Goal: Use online tool/utility: Utilize a website feature to perform a specific function

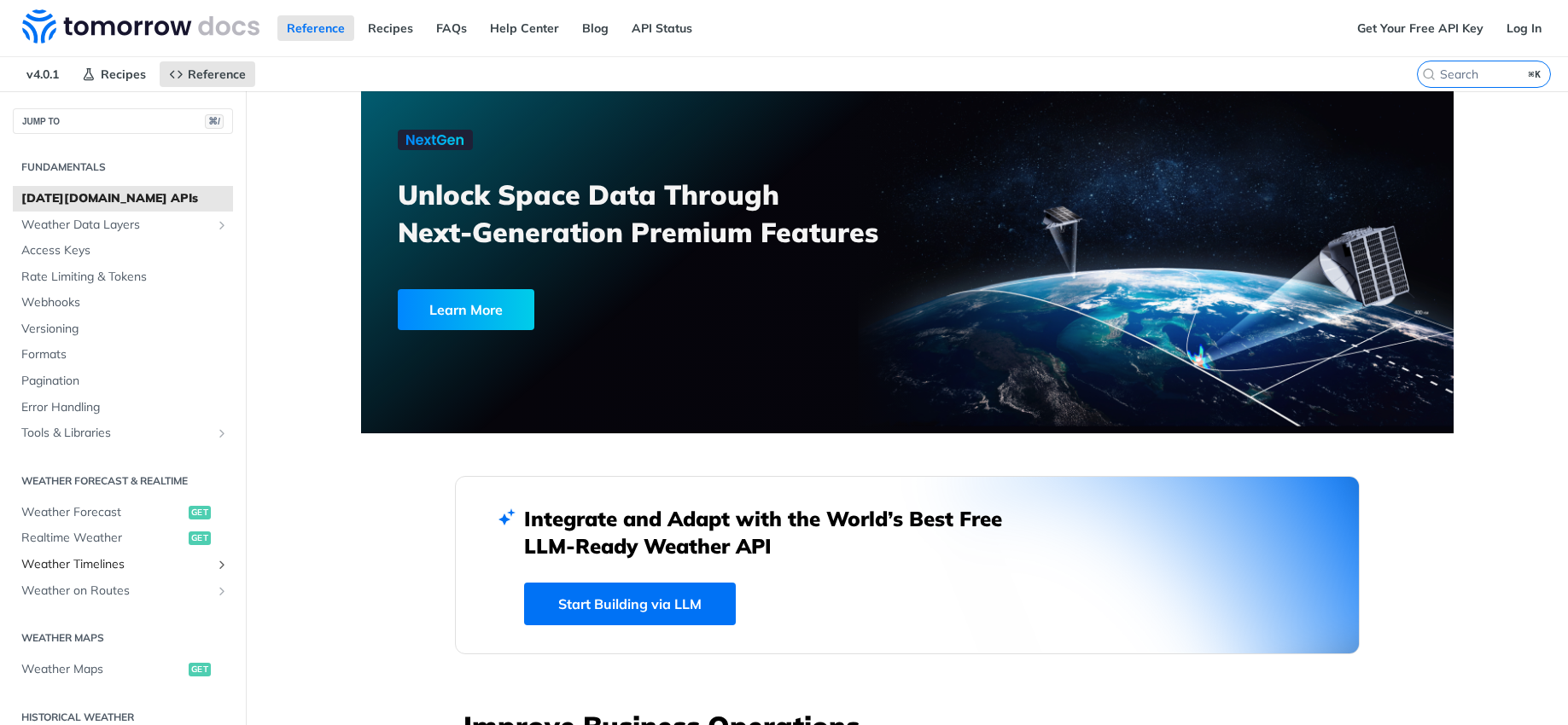
click at [117, 561] on span "Weather Timelines" at bounding box center [116, 564] width 190 height 17
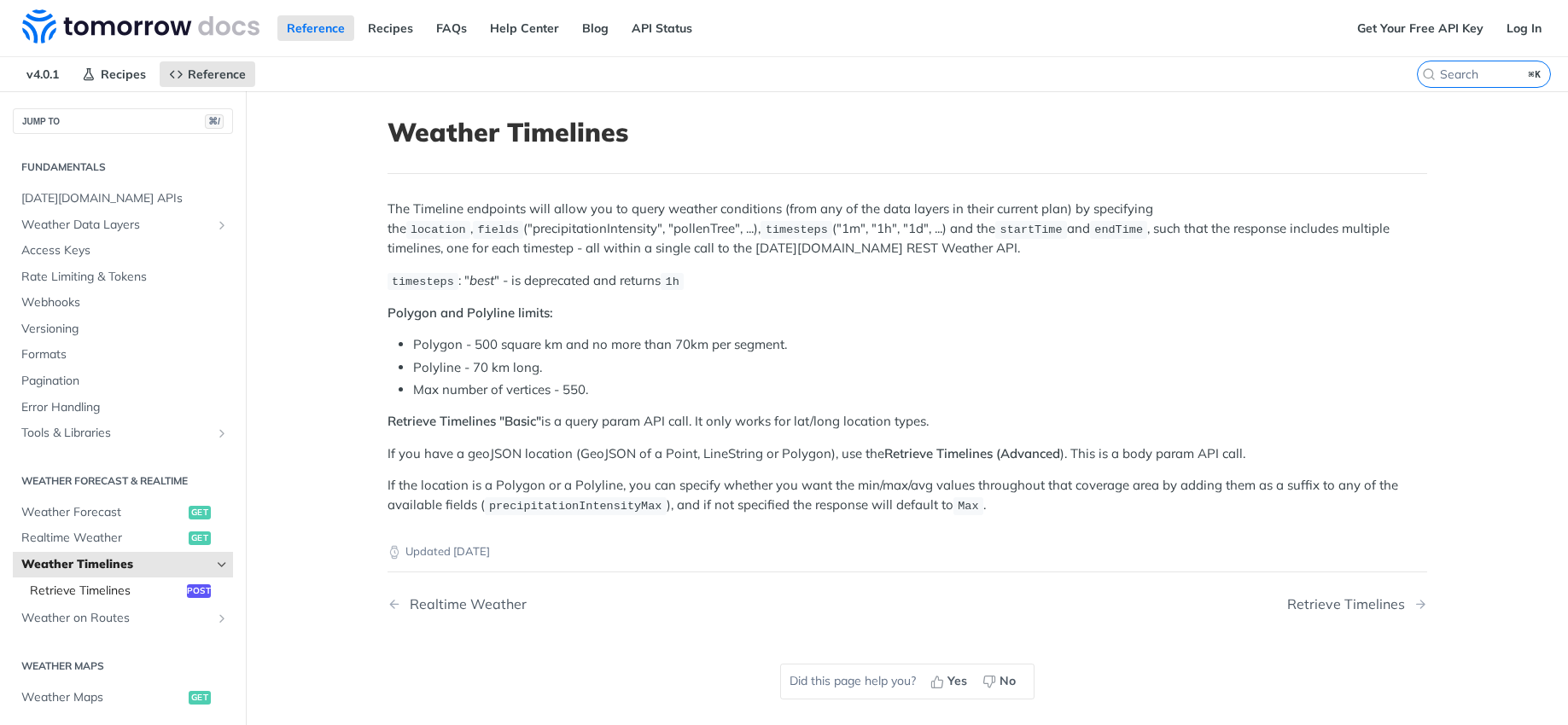
click at [150, 586] on span "Retrieve Timelines" at bounding box center [106, 591] width 153 height 17
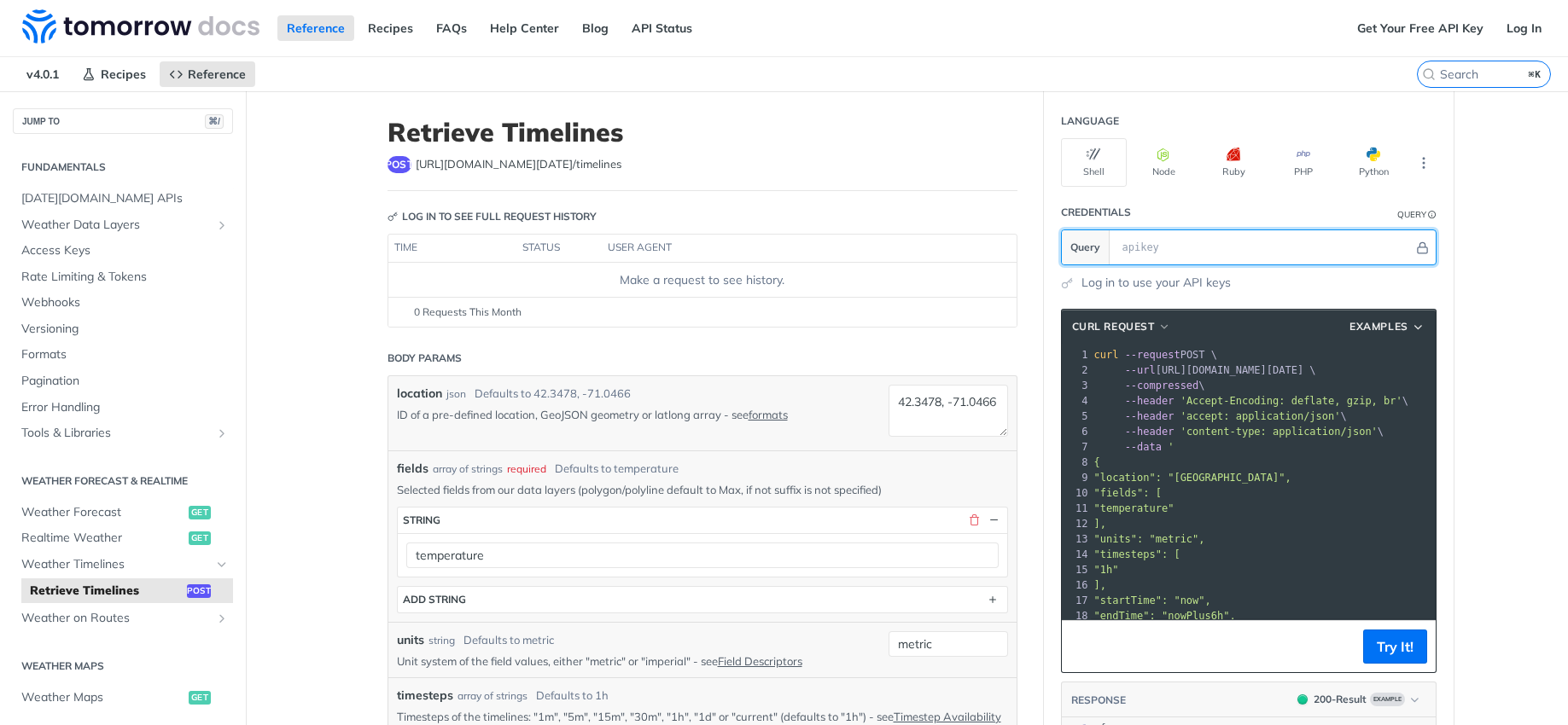
click at [1129, 248] on input "text" at bounding box center [1263, 248] width 300 height 34
paste input "bn8uV01q1ku03l0G62LncpICPnRE2wJ5"
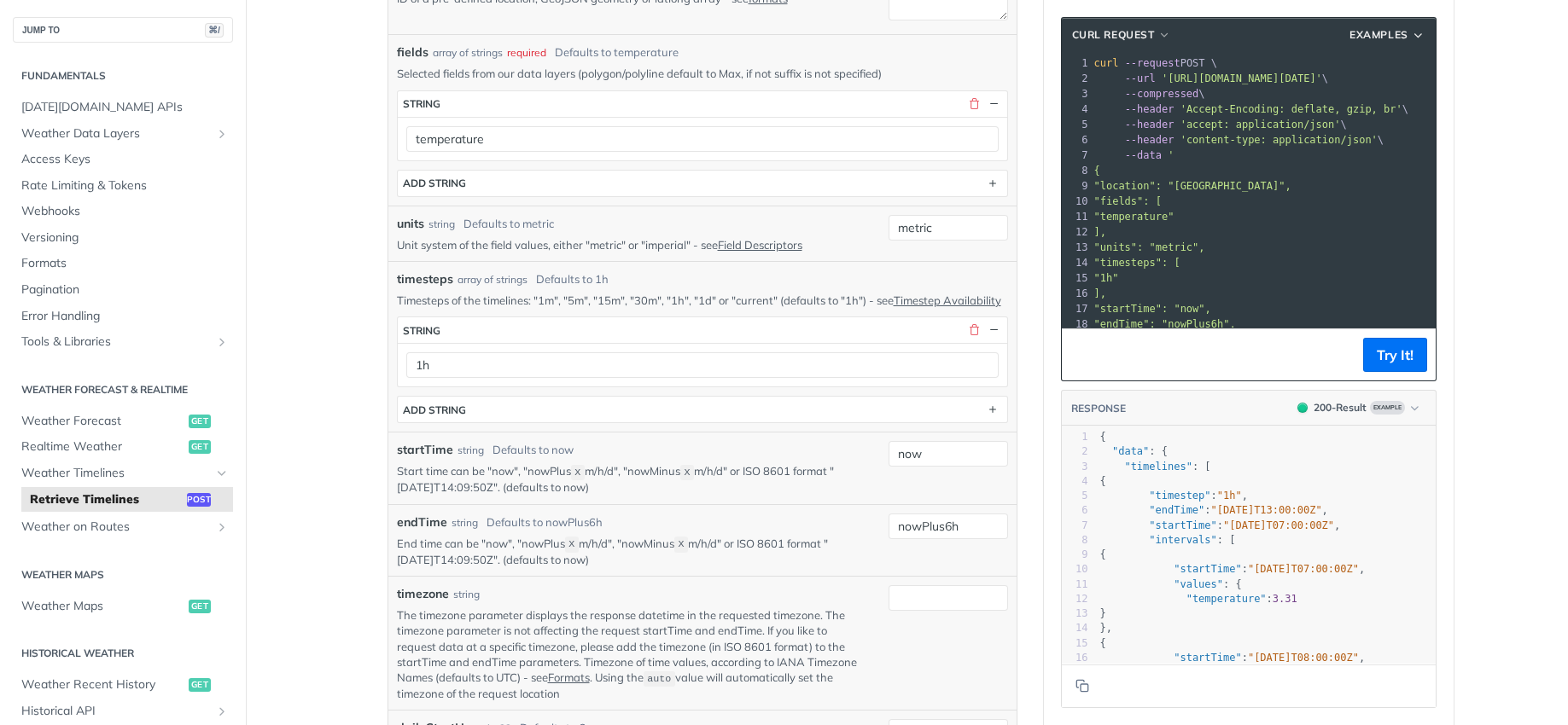
scroll to position [485, 0]
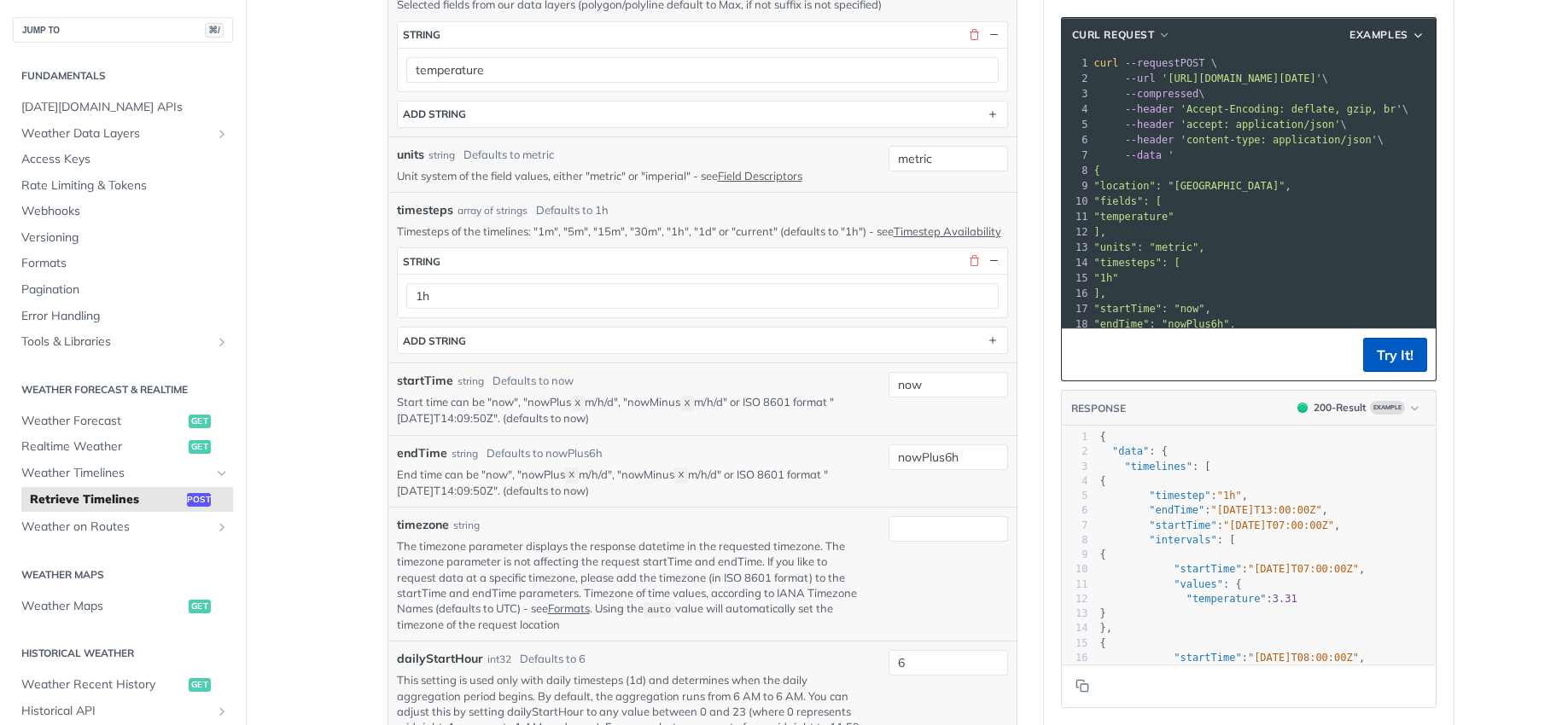
type input "bn8uV01q1ku03l0G62LncpICPnRE2wJ5"
click at [1372, 359] on button "Try It!" at bounding box center [1395, 355] width 64 height 34
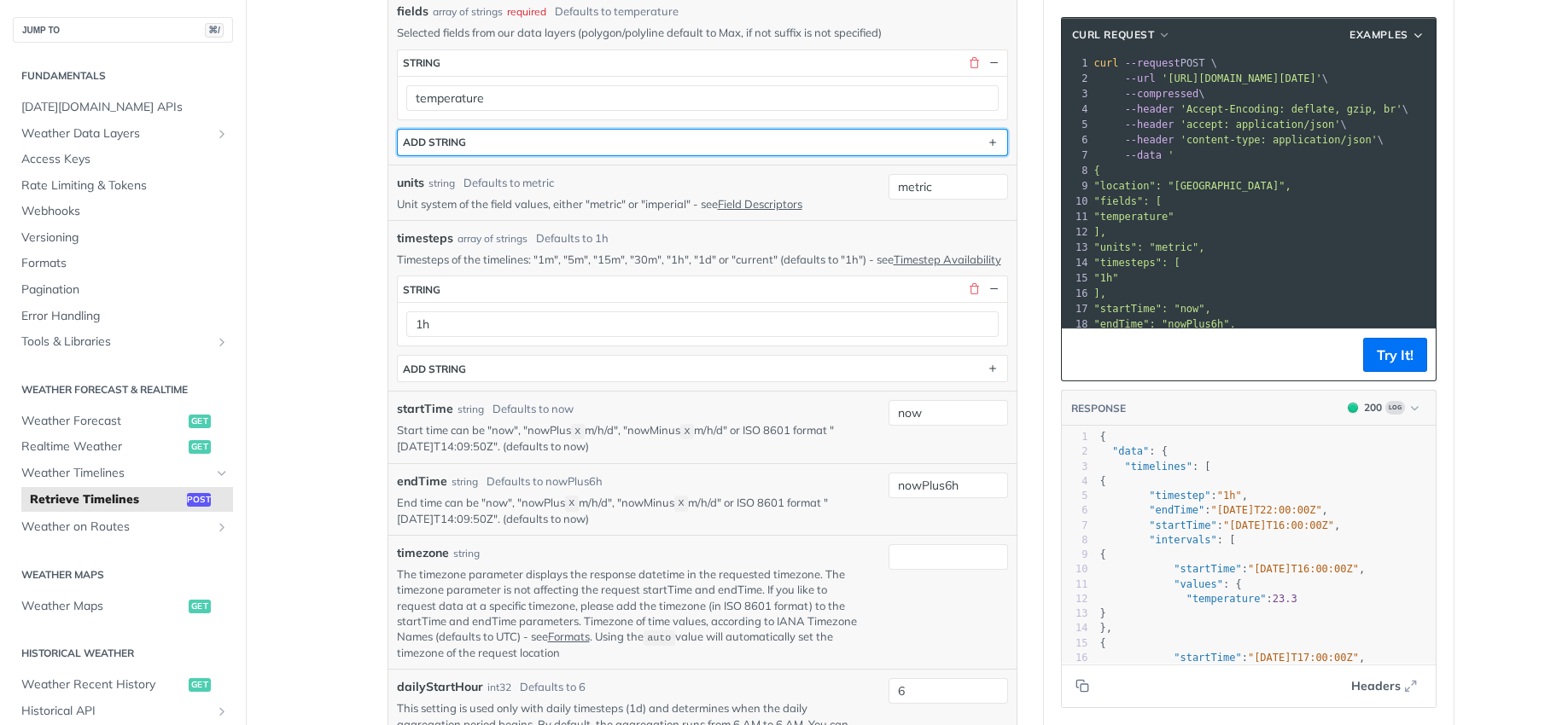
click at [465, 143] on button "ADD string" at bounding box center [702, 142] width 609 height 26
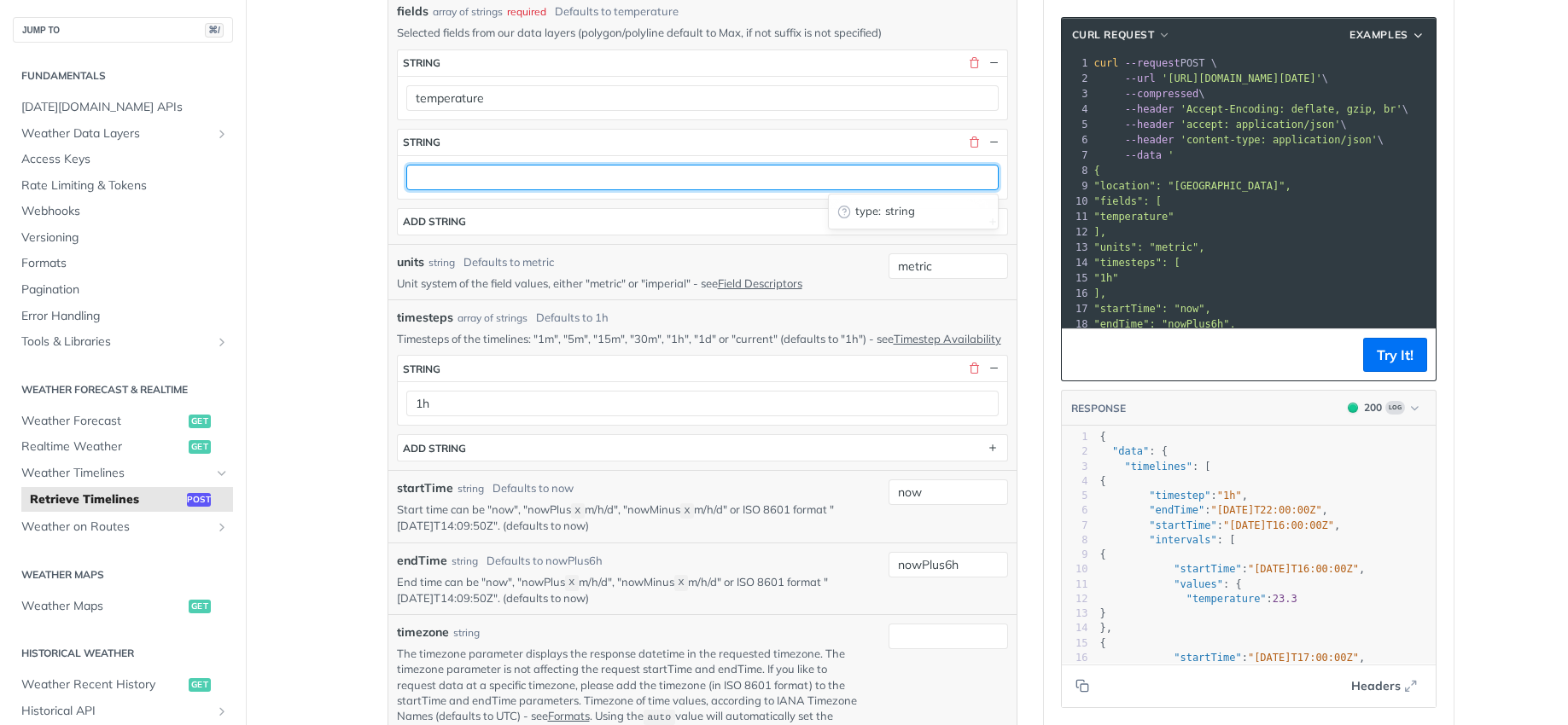
click at [462, 170] on input "text" at bounding box center [702, 177] width 592 height 26
type input "windSpeed"
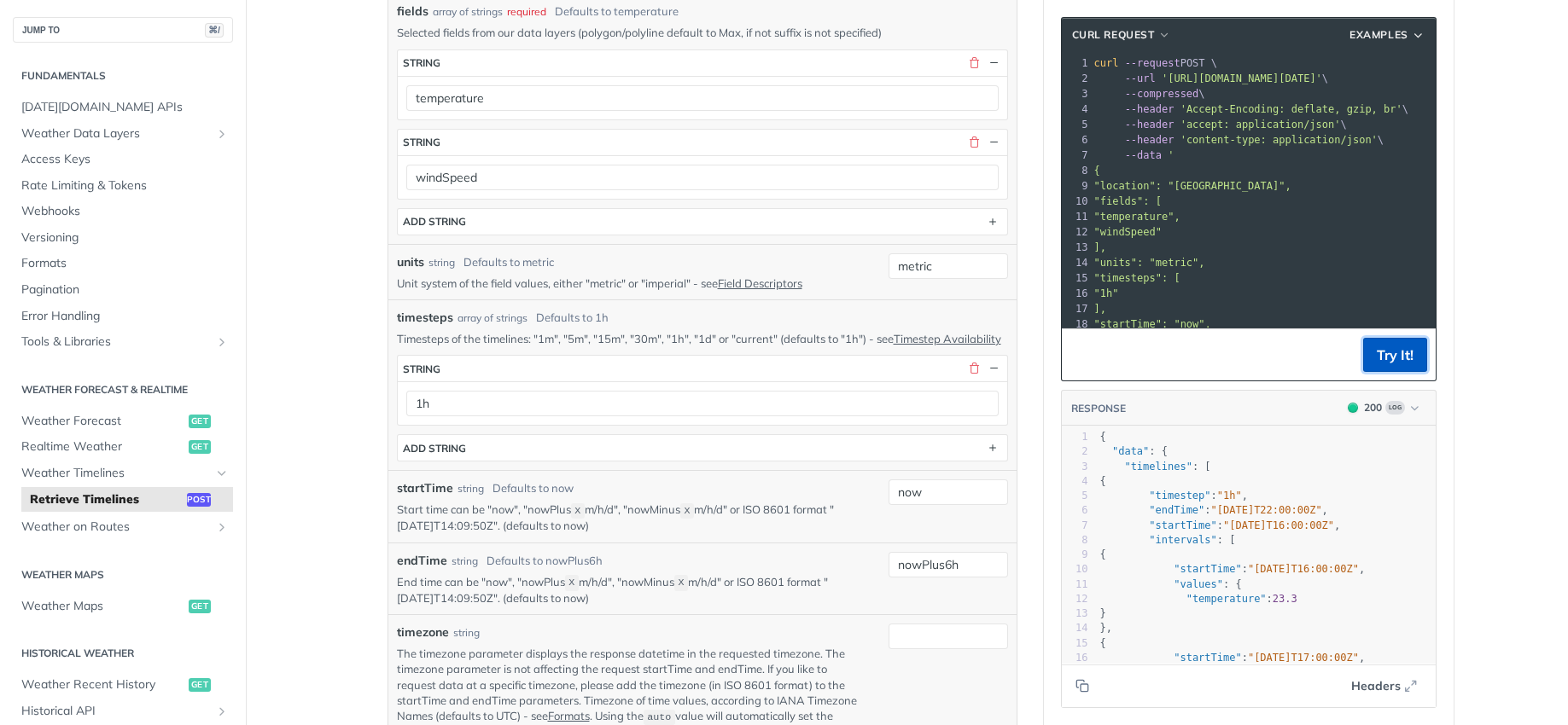
click at [1410, 355] on button "Try It!" at bounding box center [1395, 355] width 64 height 34
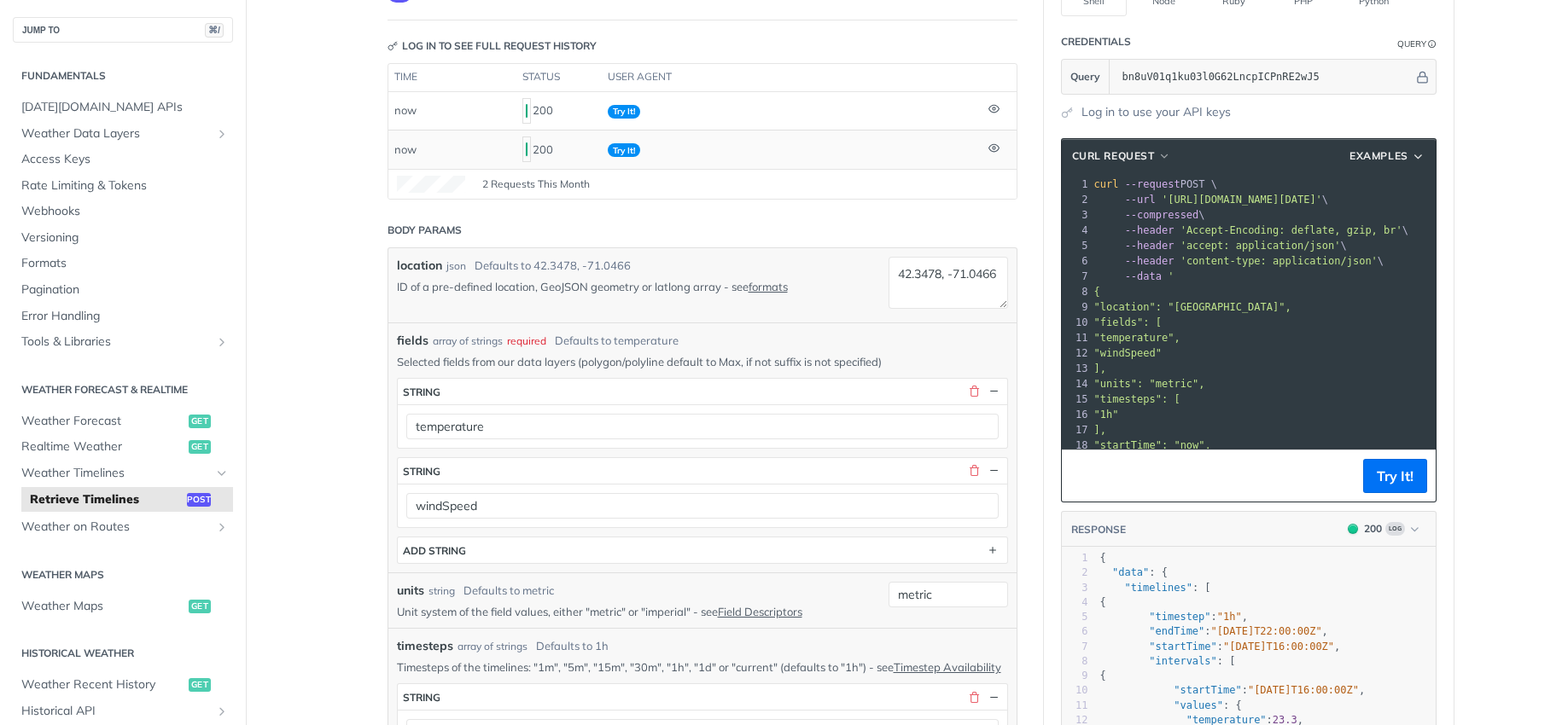
scroll to position [0, 0]
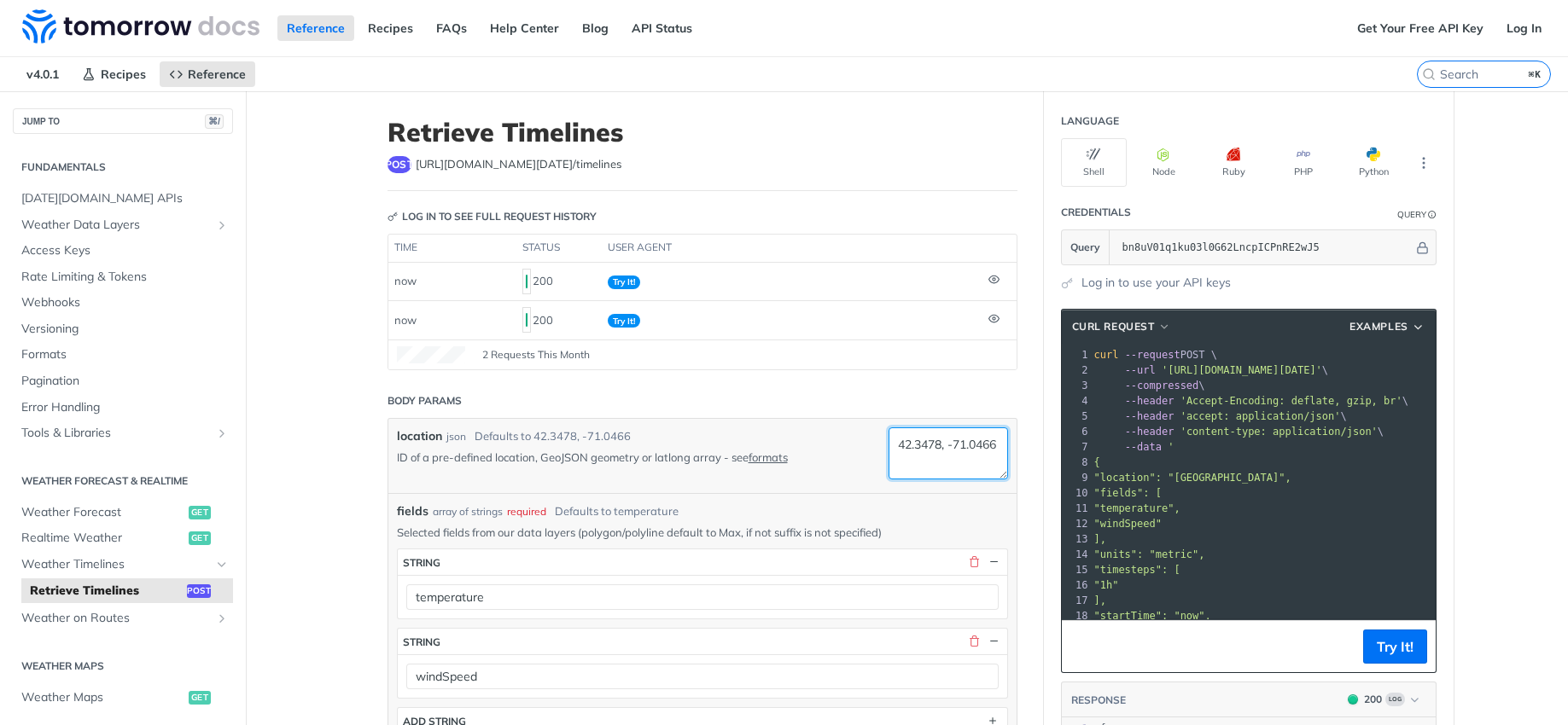
drag, startPoint x: 887, startPoint y: 443, endPoint x: 968, endPoint y: 457, distance: 82.2
click at [968, 457] on textarea "42.3478, -71.0466" at bounding box center [948, 453] width 120 height 52
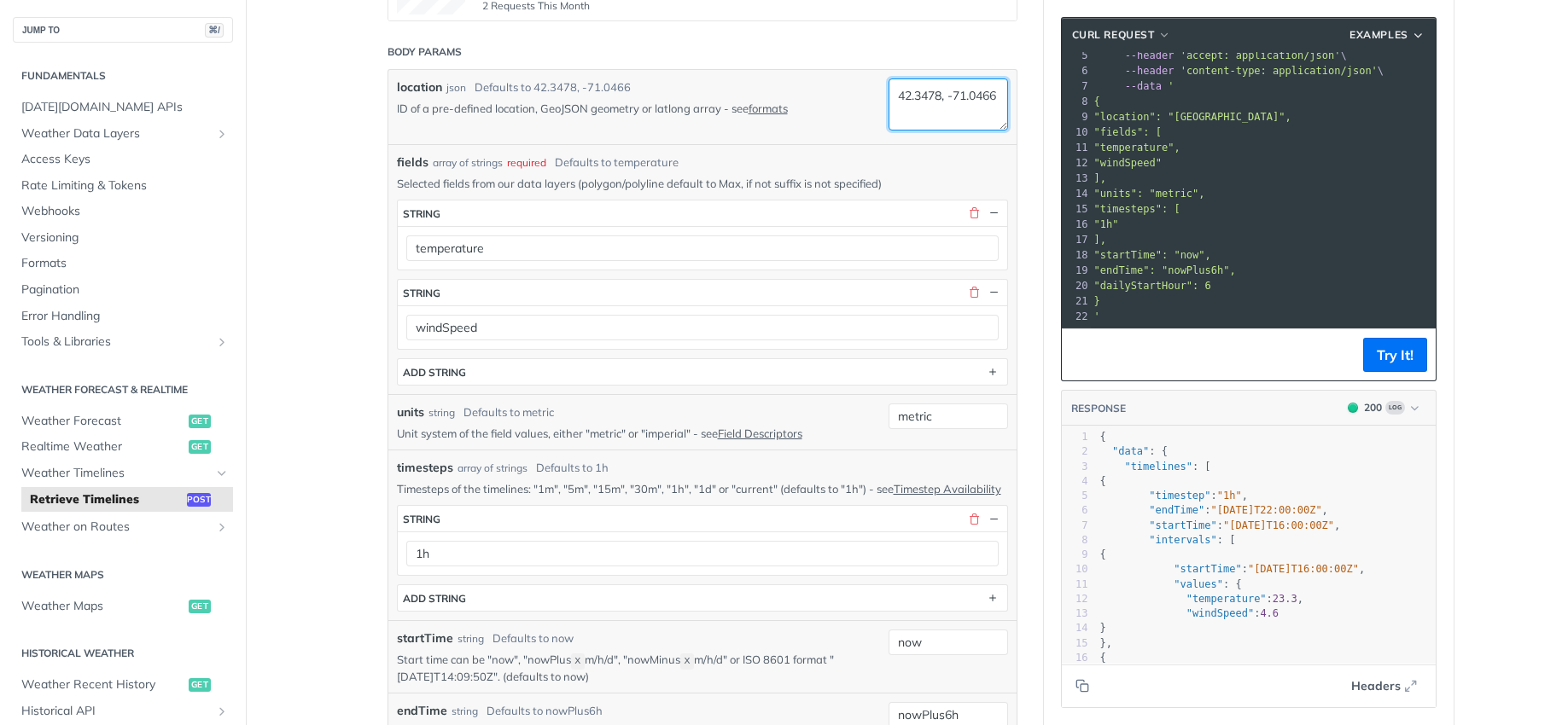
scroll to position [82, 0]
click at [60, 207] on span "Webhooks" at bounding box center [125, 211] width 208 height 17
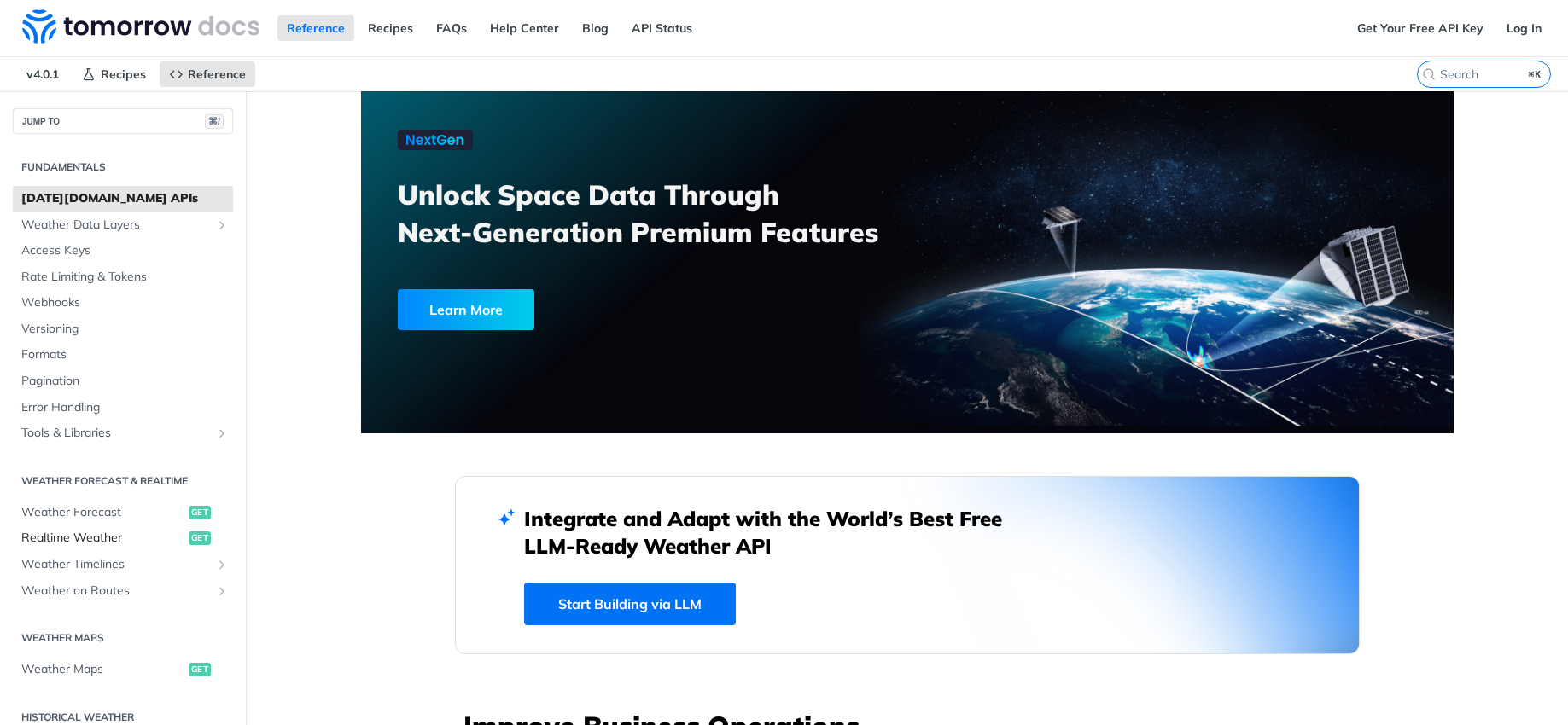
click at [111, 543] on span "Realtime Weather" at bounding box center [103, 537] width 163 height 17
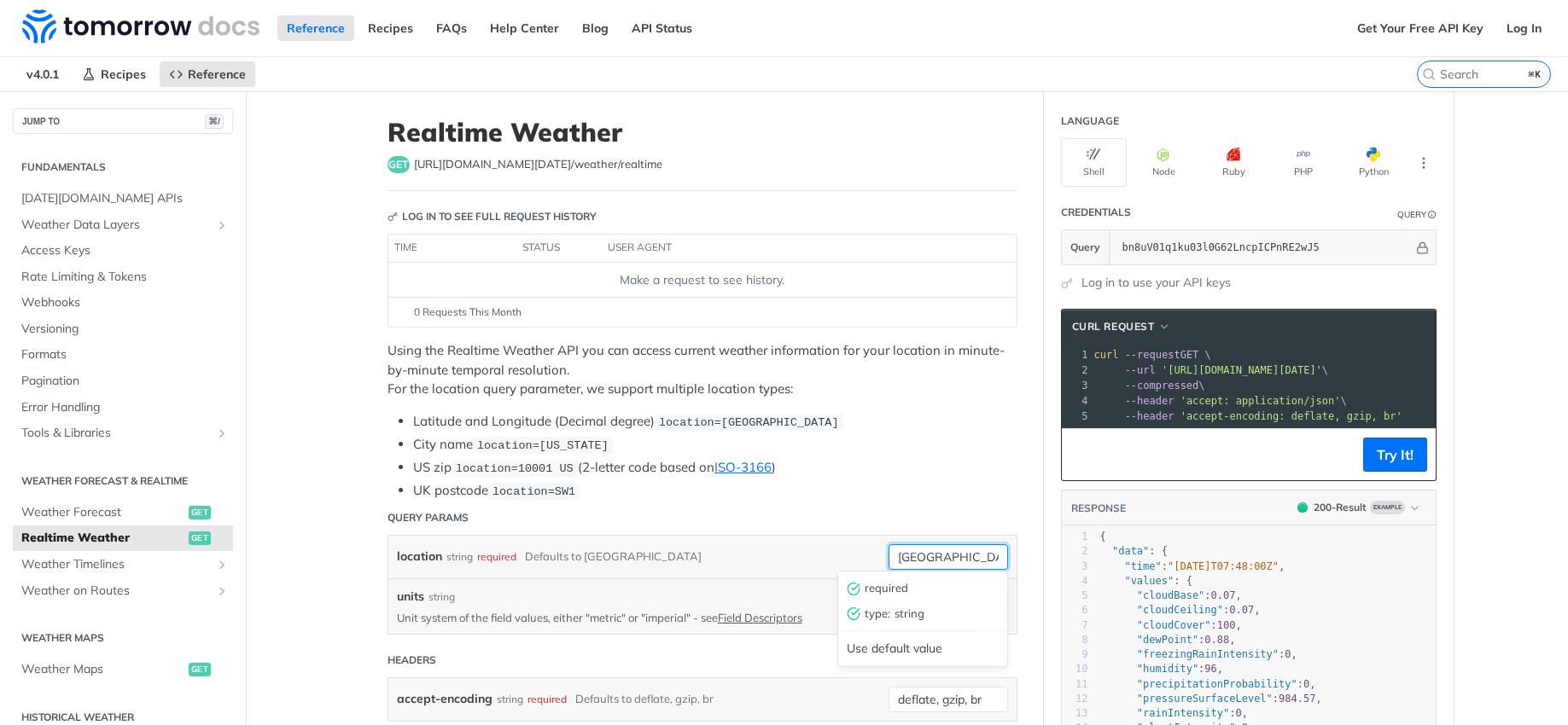
drag, startPoint x: 939, startPoint y: 555, endPoint x: 816, endPoint y: 564, distance: 123.3
click at [816, 564] on div "location string required Defaults to [GEOGRAPHIC_DATA] [GEOGRAPHIC_DATA] requir…" at bounding box center [702, 557] width 611 height 26
paste input "42.3478, -71.0466"
click at [1386, 472] on button "Try It!" at bounding box center [1395, 454] width 64 height 34
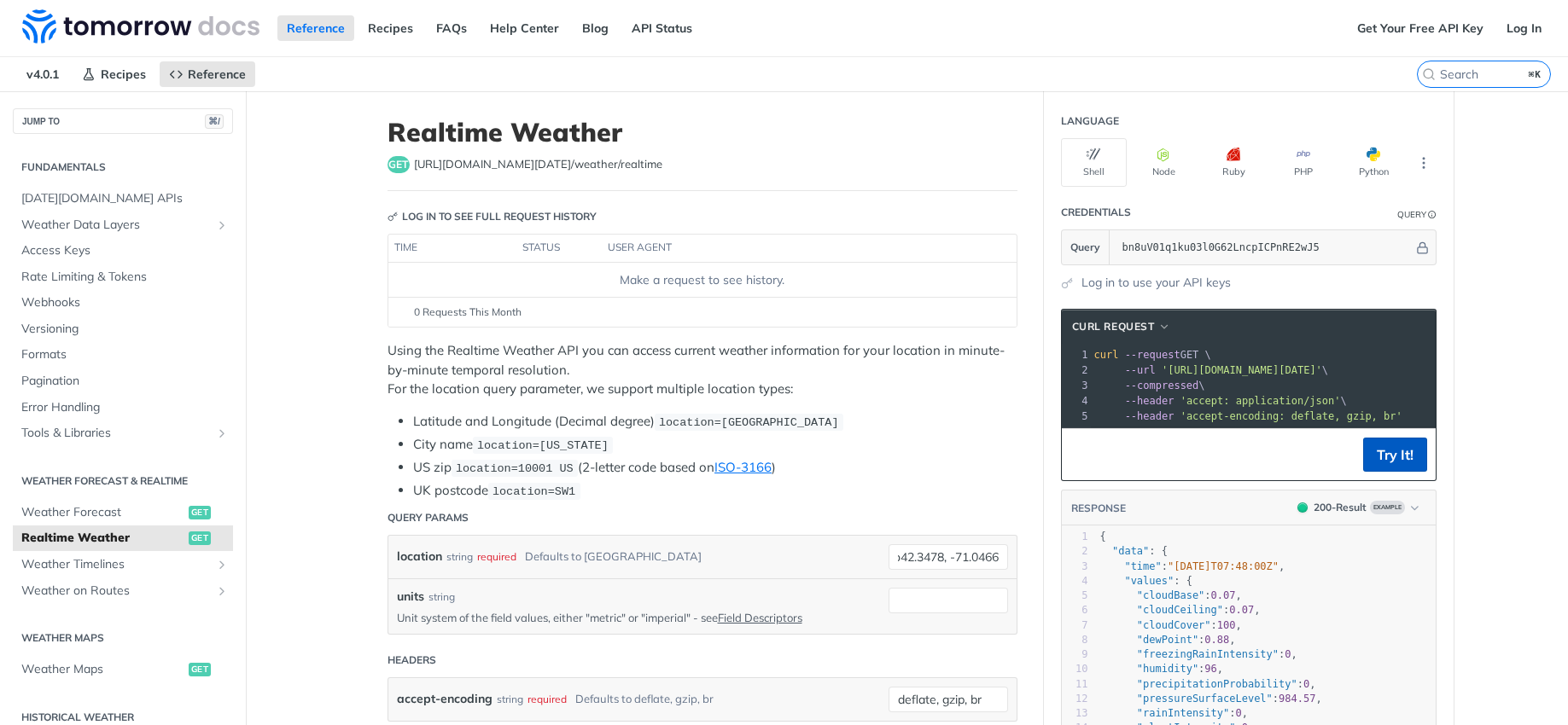
scroll to position [0, 0]
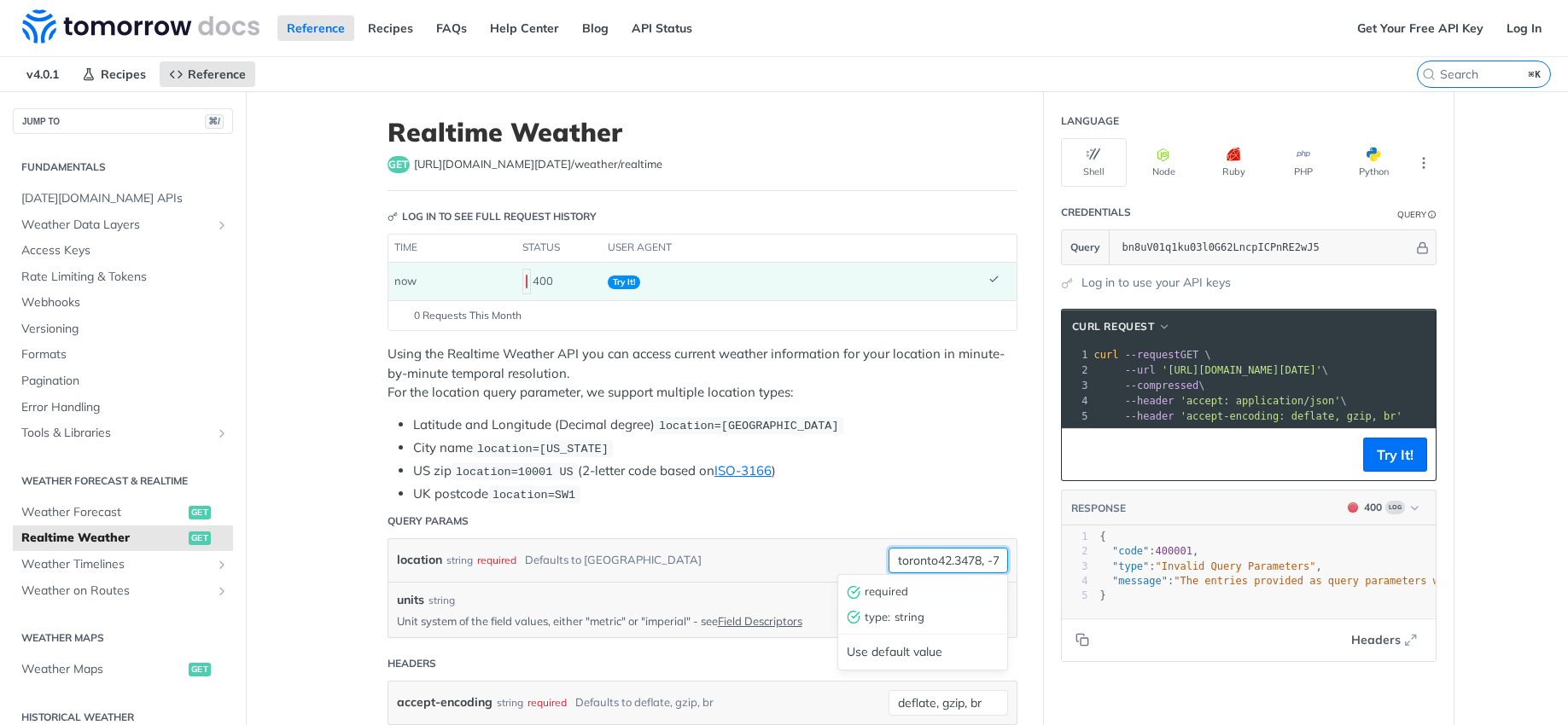
drag, startPoint x: 933, startPoint y: 559, endPoint x: 813, endPoint y: 558, distance: 120.0
click at [813, 558] on div "location string required Defaults to [GEOGRAPHIC_DATA]3478, -71.0466 required t…" at bounding box center [702, 561] width 611 height 26
type input "42.3478, -71.0466"
click at [1394, 472] on button "Try It!" at bounding box center [1395, 454] width 64 height 34
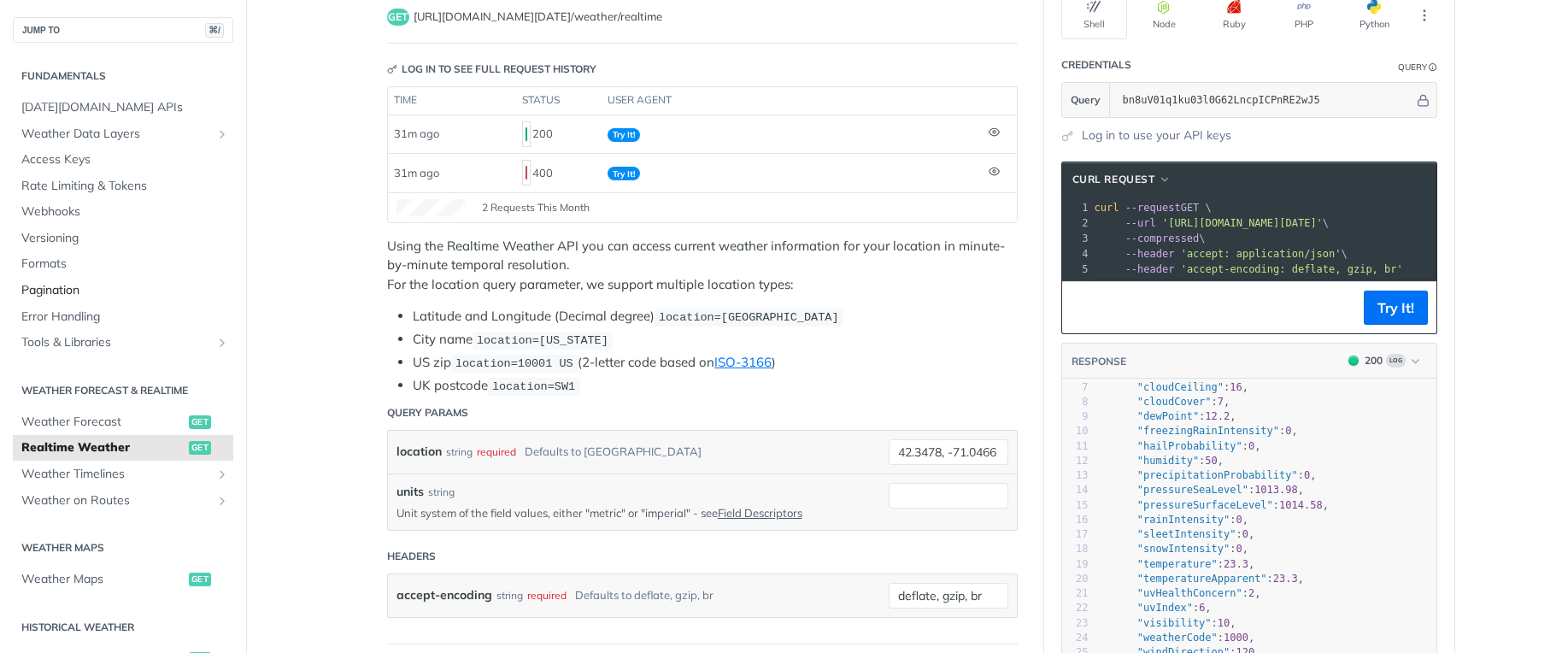
scroll to position [144, 0]
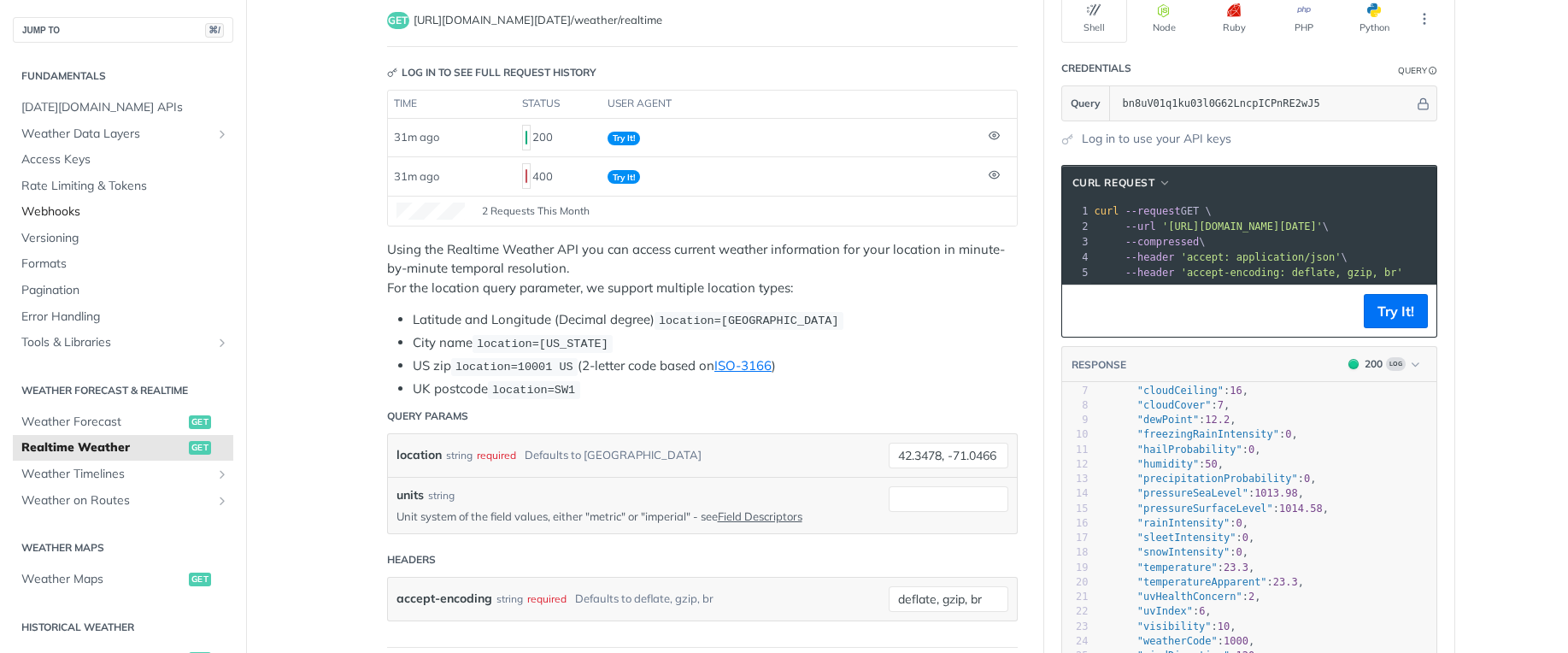
click at [76, 207] on span "Webhooks" at bounding box center [125, 211] width 208 height 17
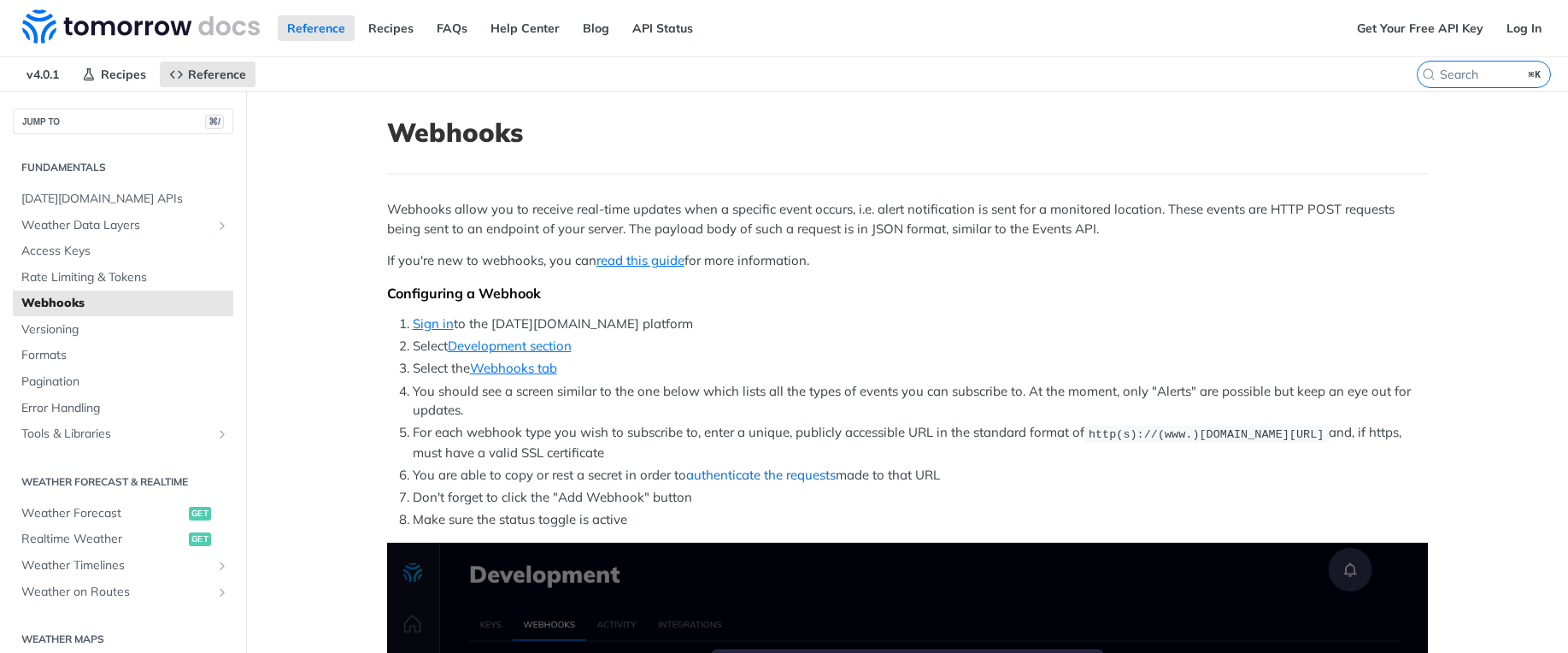
click at [763, 475] on link "authenticate the requests" at bounding box center [760, 475] width 150 height 16
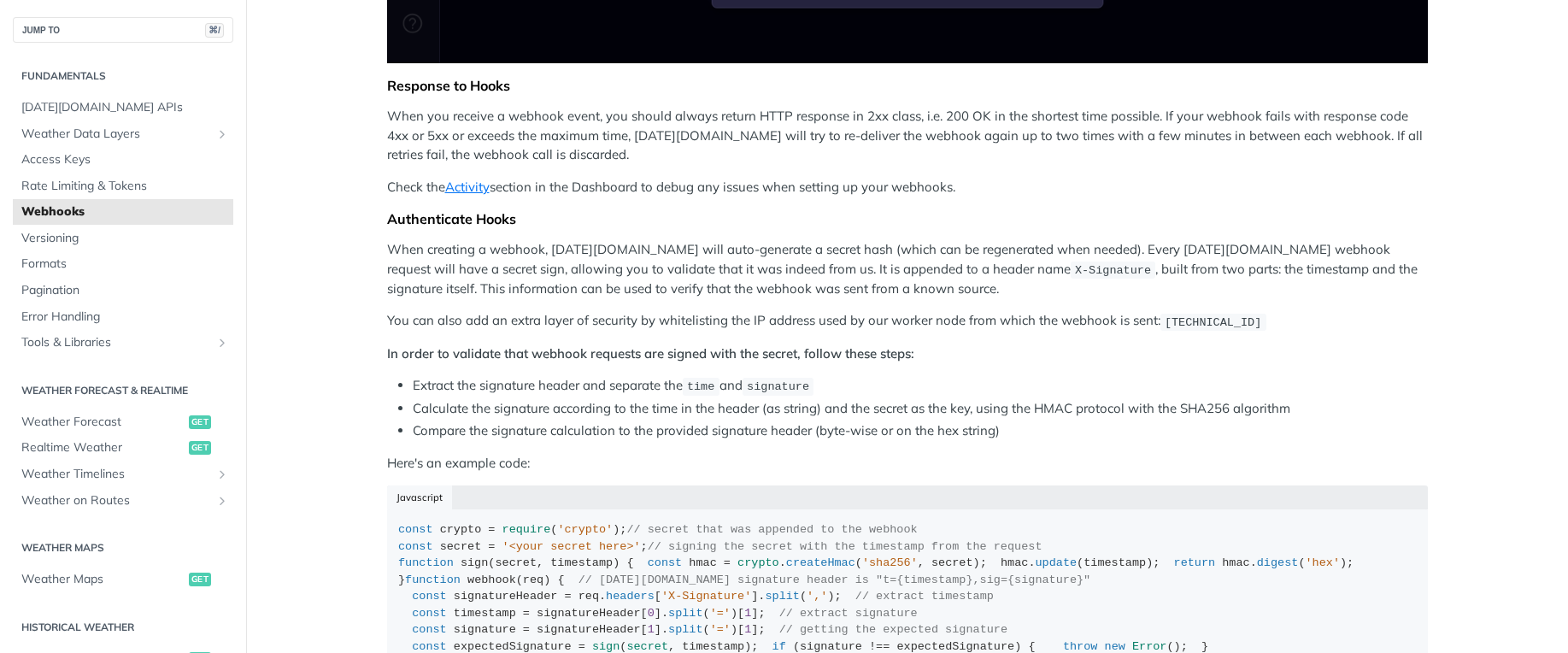
scroll to position [1120, 0]
